Goal: Task Accomplishment & Management: Use online tool/utility

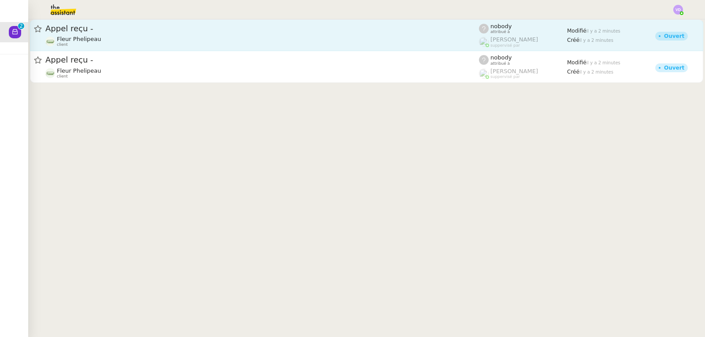
click at [114, 44] on div "Fleur Phelipeau client" at bounding box center [261, 41] width 433 height 11
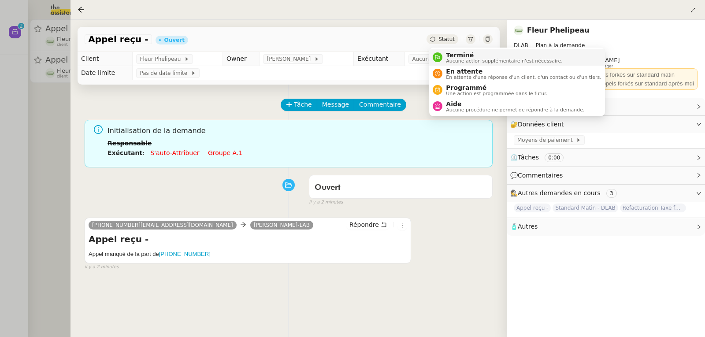
click at [450, 50] on li "Terminé Aucune action supplémentaire n'est nécessaire." at bounding box center [516, 57] width 175 height 16
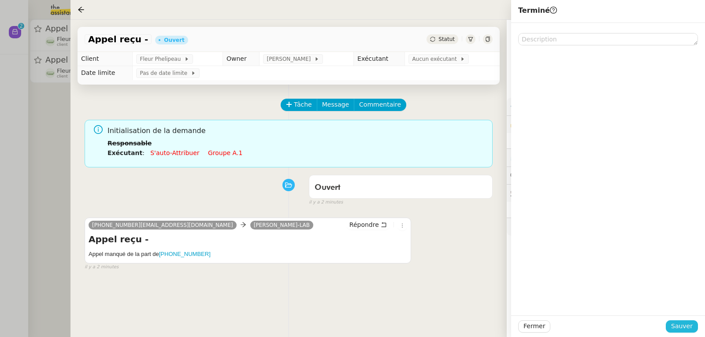
click at [677, 324] on span "Sauver" at bounding box center [682, 326] width 22 height 10
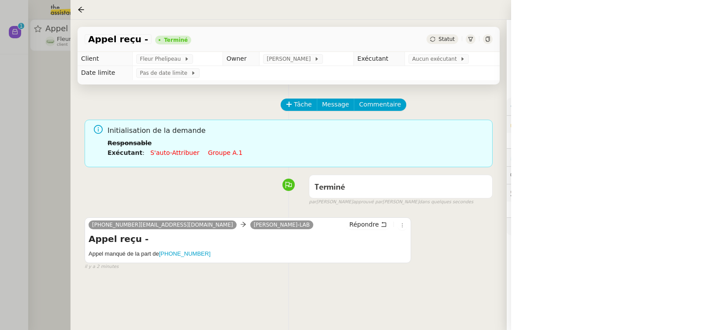
click at [40, 124] on div at bounding box center [352, 165] width 705 height 330
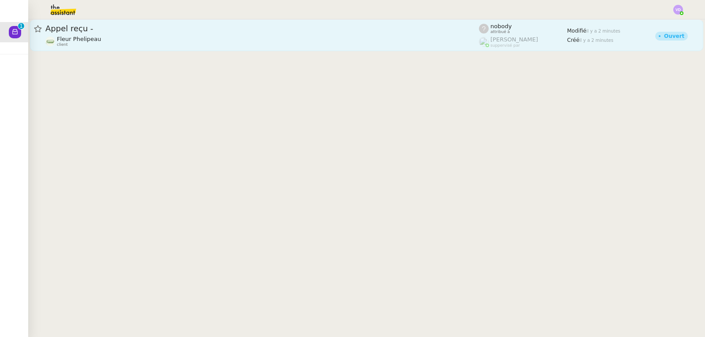
click at [105, 42] on div "Fleur Phelipeau client" at bounding box center [261, 41] width 433 height 11
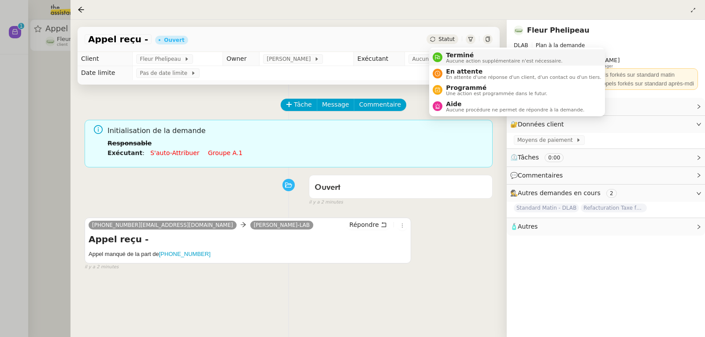
click at [453, 54] on span "Terminé" at bounding box center [504, 55] width 116 height 7
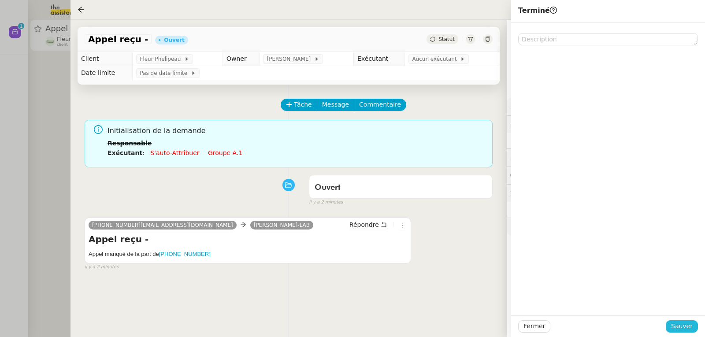
click at [685, 329] on span "Sauver" at bounding box center [682, 326] width 22 height 10
